Goal: Task Accomplishment & Management: Use online tool/utility

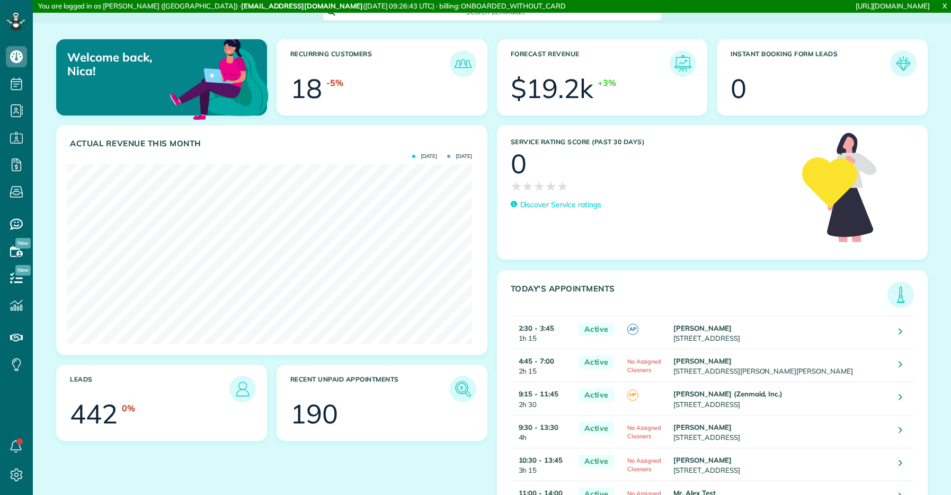
scroll to position [180, 405]
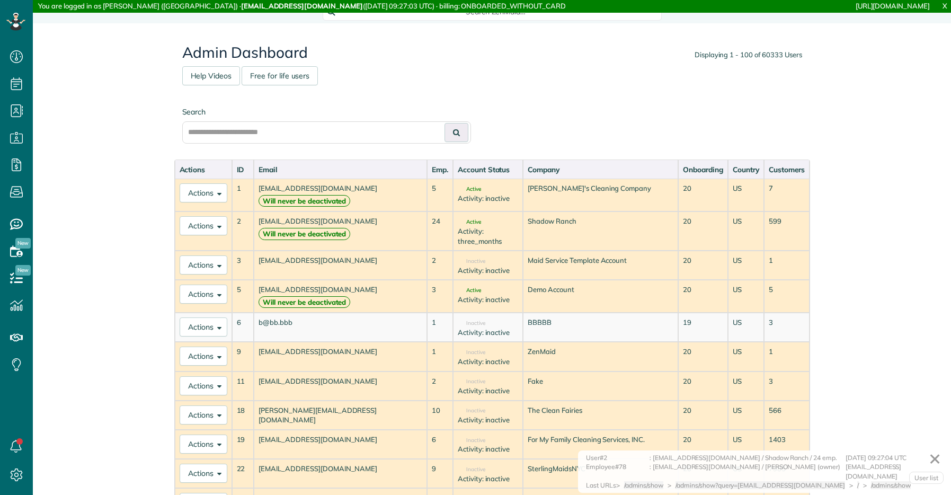
scroll to position [495, 33]
click at [305, 146] on div "Search" at bounding box center [491, 130] width 635 height 58
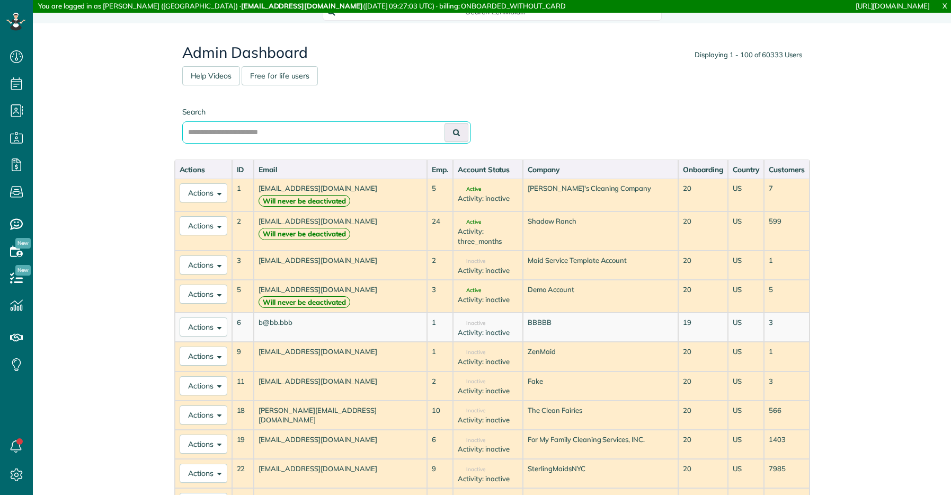
click at [299, 136] on input "text" at bounding box center [326, 132] width 289 height 22
type input "******"
click at [444, 123] on button at bounding box center [456, 132] width 24 height 19
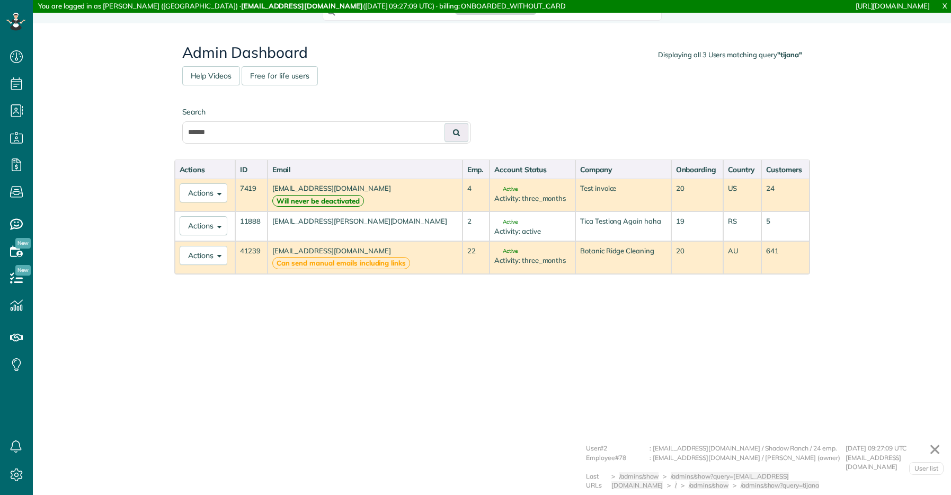
scroll to position [5, 5]
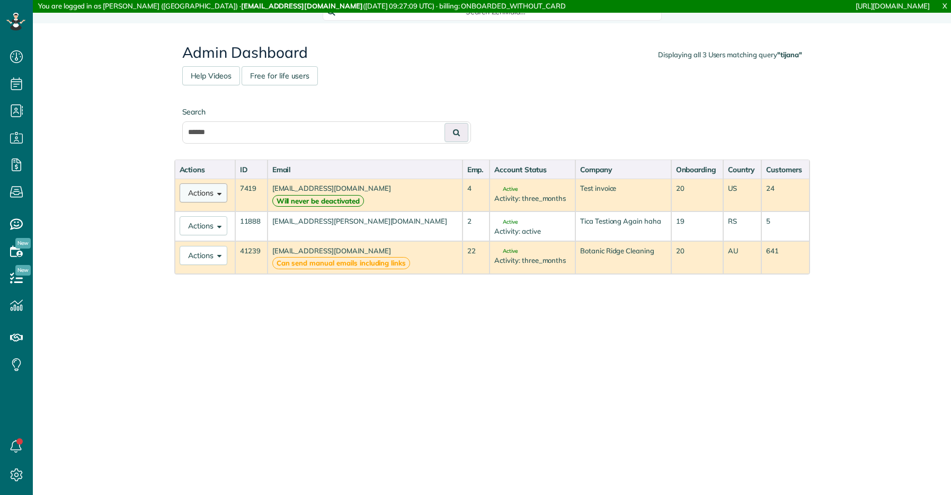
click at [208, 194] on button "Actions" at bounding box center [204, 192] width 48 height 19
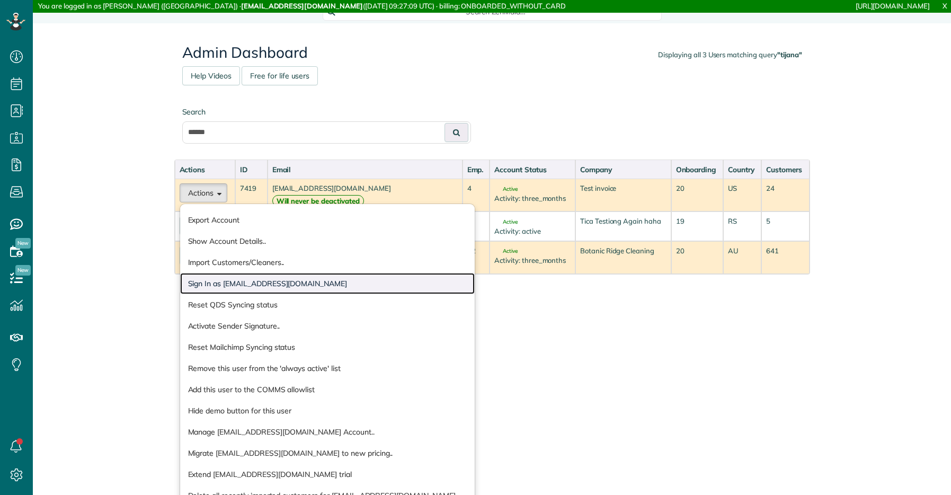
click at [248, 288] on link "Sign In as tijana.zenmaid@gmail.com" at bounding box center [327, 283] width 294 height 21
